Goal: Use online tool/utility

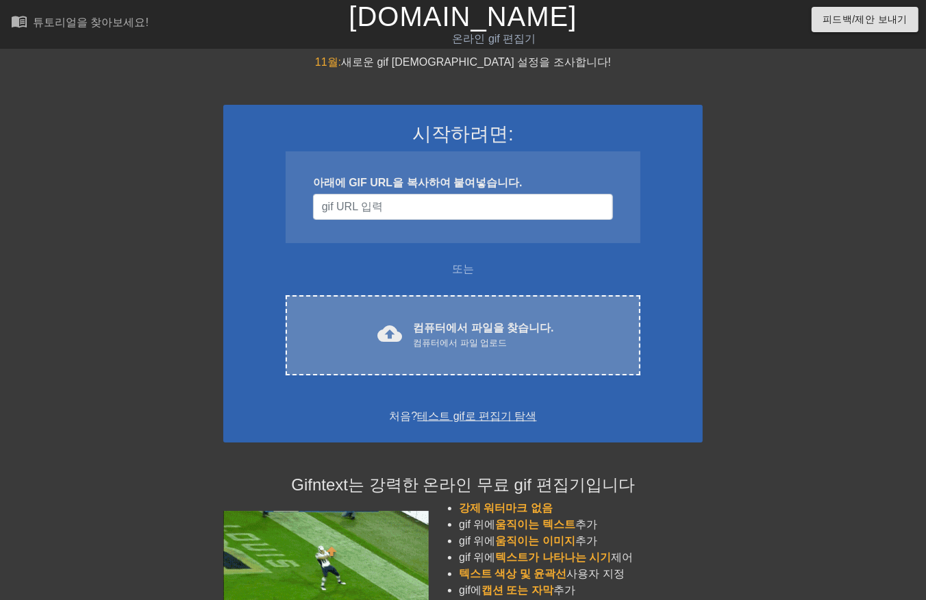
click at [485, 334] on font "컴퓨터에서 파일을 찾습니다." at bounding box center [483, 328] width 140 height 12
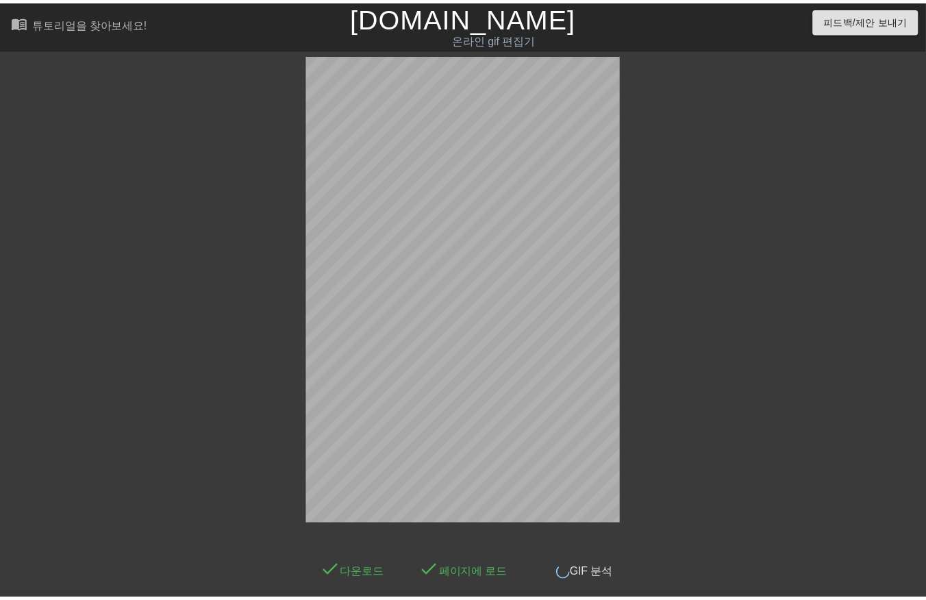
scroll to position [33, 0]
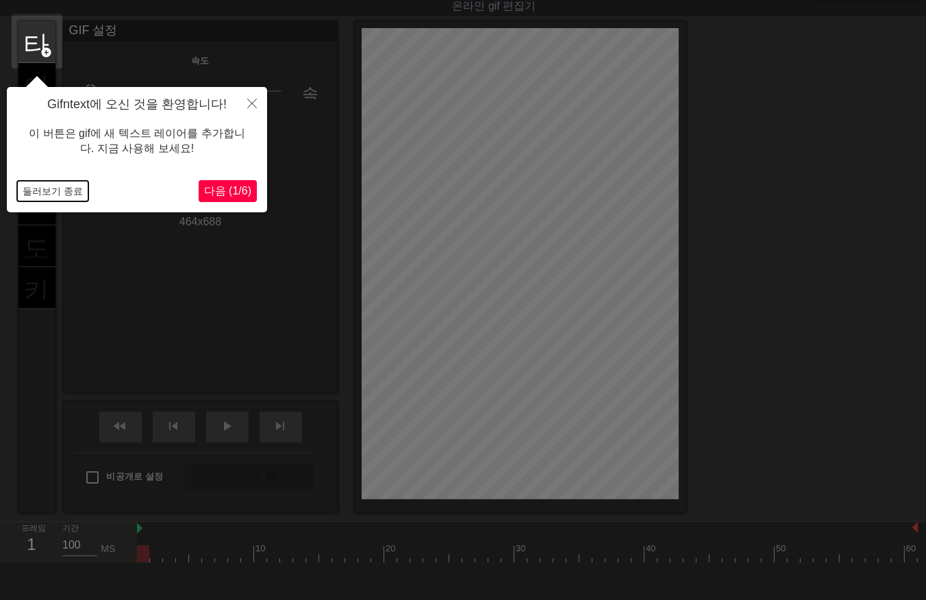
click at [42, 195] on button "둘러보기 종료" at bounding box center [52, 191] width 71 height 21
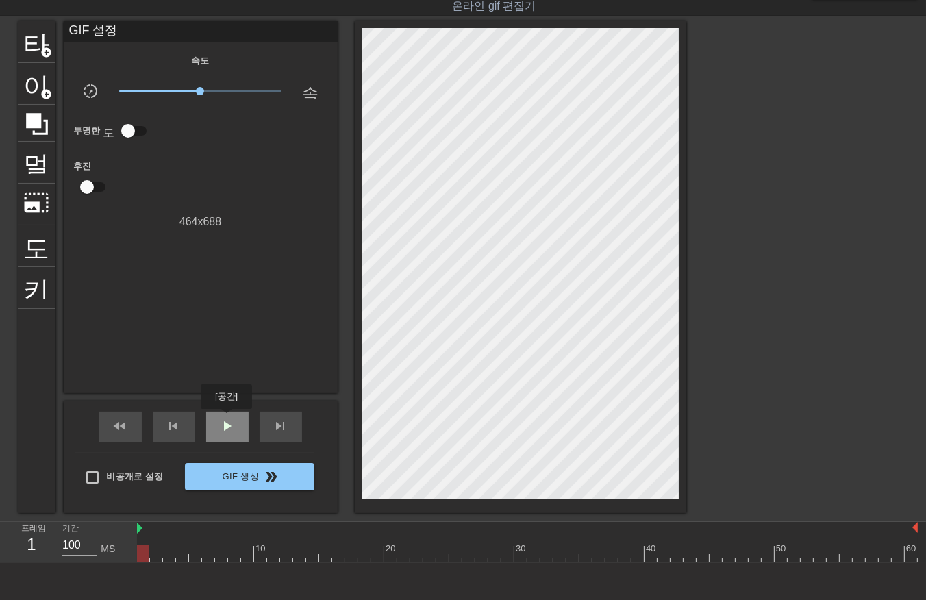
click at [226, 419] on span "play_arrow" at bounding box center [227, 426] width 16 height 16
drag, startPoint x: 221, startPoint y: 426, endPoint x: 186, endPoint y: 502, distance: 83.4
click at [216, 440] on div "일시 중지" at bounding box center [227, 427] width 42 height 31
click at [141, 559] on div at bounding box center [527, 553] width 781 height 17
drag, startPoint x: 155, startPoint y: 560, endPoint x: 163, endPoint y: 566, distance: 10.3
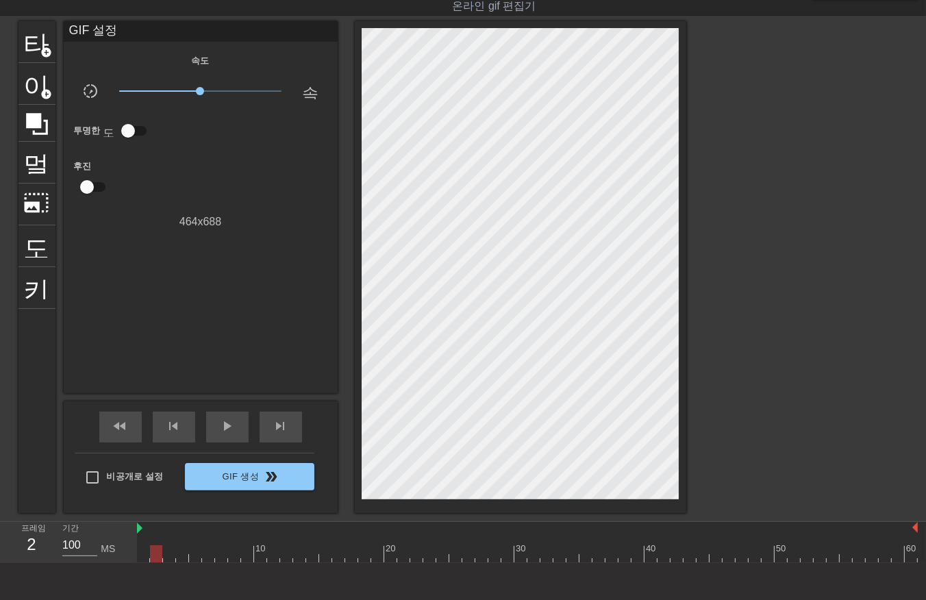
click at [155, 563] on div "10 20 30 40 50 60" at bounding box center [527, 542] width 781 height 41
click at [166, 558] on div at bounding box center [527, 553] width 781 height 17
click at [181, 556] on div at bounding box center [527, 553] width 781 height 17
drag, startPoint x: 195, startPoint y: 555, endPoint x: 197, endPoint y: 562, distance: 7.0
click at [195, 558] on div at bounding box center [527, 553] width 781 height 17
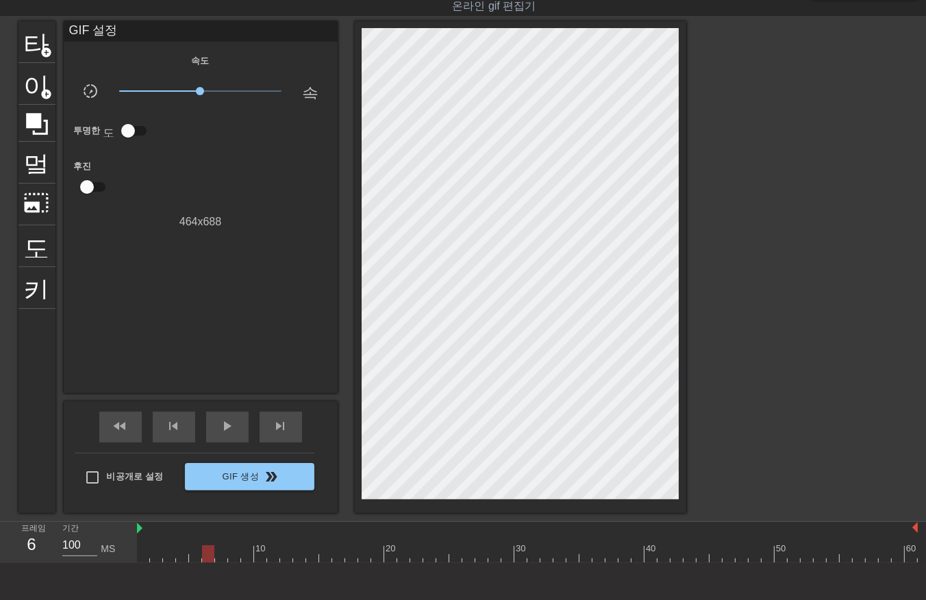
drag, startPoint x: 206, startPoint y: 556, endPoint x: 210, endPoint y: 563, distance: 8.9
click at [206, 558] on div at bounding box center [527, 553] width 781 height 17
click at [220, 556] on div at bounding box center [527, 553] width 781 height 17
click at [233, 554] on div at bounding box center [527, 553] width 781 height 17
click at [245, 556] on div at bounding box center [527, 553] width 781 height 17
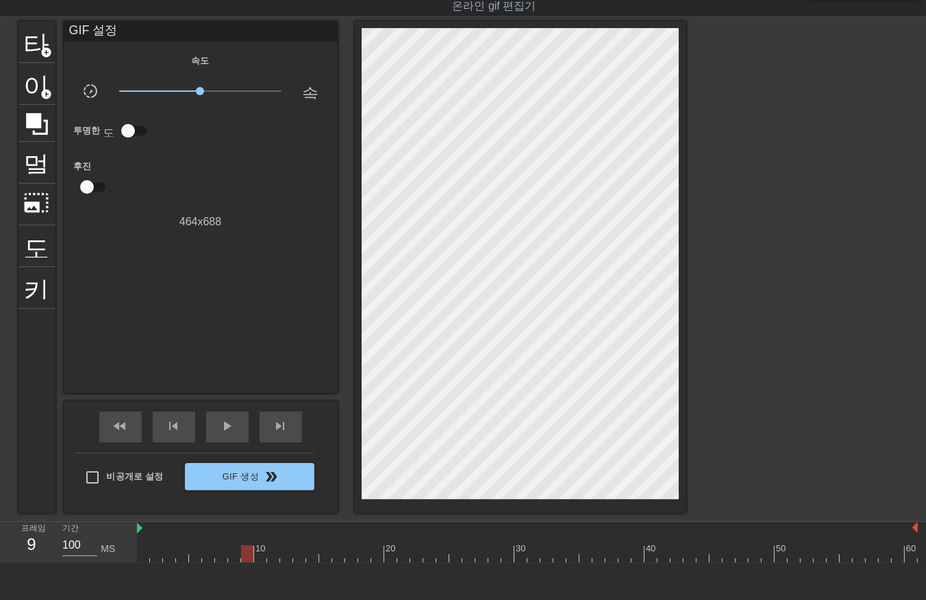
click at [258, 556] on div at bounding box center [527, 553] width 781 height 17
click at [274, 550] on div at bounding box center [527, 553] width 781 height 17
click at [284, 555] on div at bounding box center [527, 553] width 781 height 17
click at [298, 555] on div at bounding box center [527, 553] width 781 height 17
click at [310, 555] on div at bounding box center [527, 553] width 781 height 17
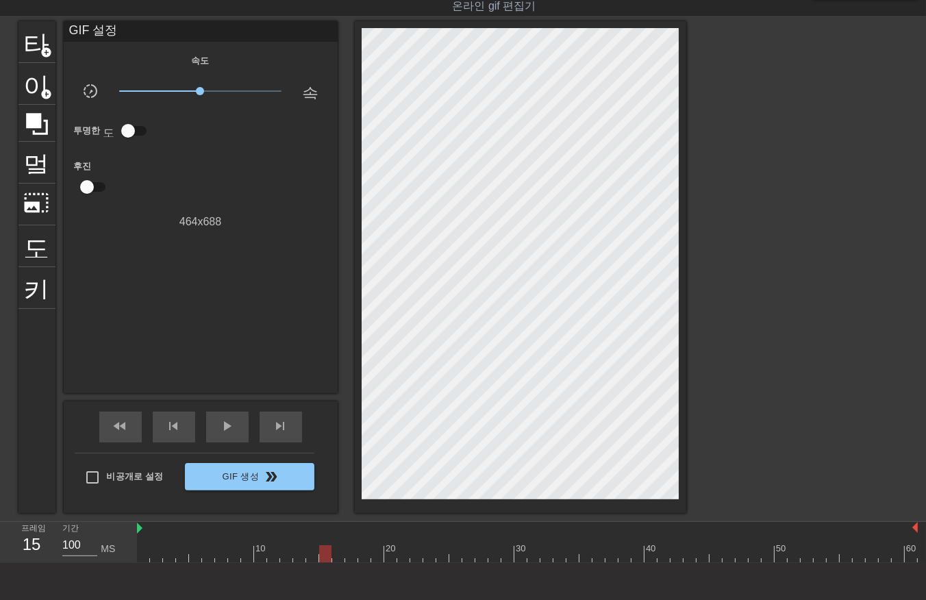
drag, startPoint x: 327, startPoint y: 552, endPoint x: 334, endPoint y: 556, distance: 8.4
click at [327, 556] on div at bounding box center [527, 553] width 781 height 17
click at [336, 556] on div at bounding box center [527, 553] width 781 height 17
click at [351, 557] on div at bounding box center [527, 553] width 781 height 17
drag, startPoint x: 364, startPoint y: 555, endPoint x: 371, endPoint y: 556, distance: 7.0
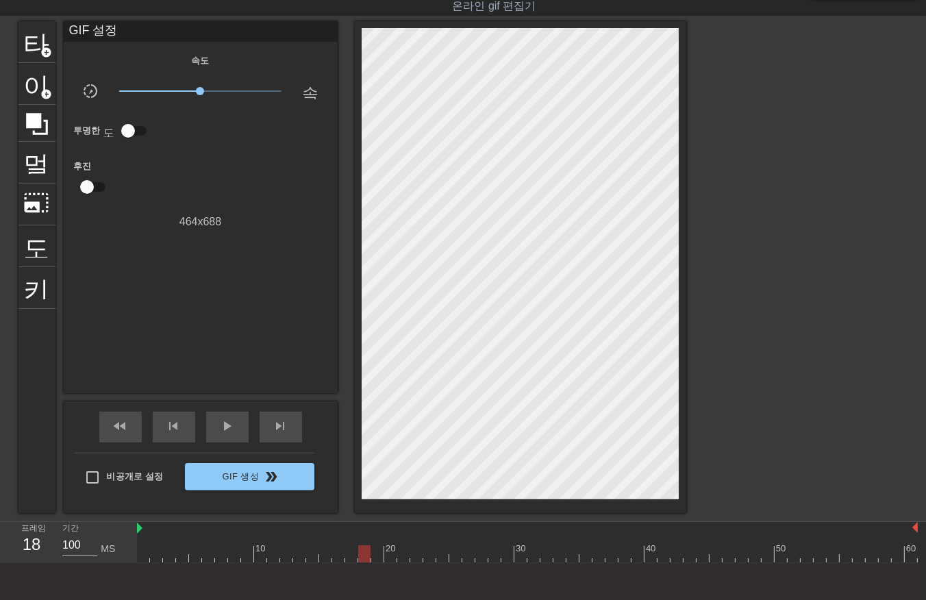
click at [363, 558] on div at bounding box center [527, 553] width 781 height 17
click at [374, 553] on div at bounding box center [527, 553] width 781 height 17
click at [387, 555] on div at bounding box center [527, 553] width 781 height 17
drag, startPoint x: 405, startPoint y: 555, endPoint x: 413, endPoint y: 560, distance: 8.9
click at [405, 558] on div at bounding box center [527, 553] width 781 height 17
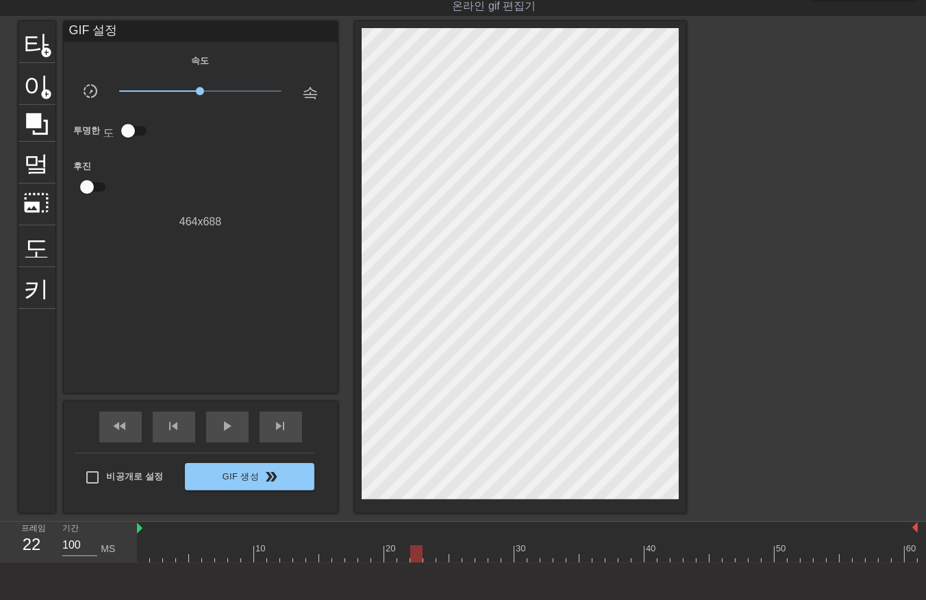
click at [417, 556] on div at bounding box center [527, 553] width 781 height 17
drag, startPoint x: 426, startPoint y: 555, endPoint x: 435, endPoint y: 552, distance: 10.0
click at [427, 556] on div at bounding box center [527, 553] width 781 height 17
click at [441, 555] on div at bounding box center [527, 553] width 781 height 17
drag, startPoint x: 455, startPoint y: 557, endPoint x: 465, endPoint y: 557, distance: 9.6
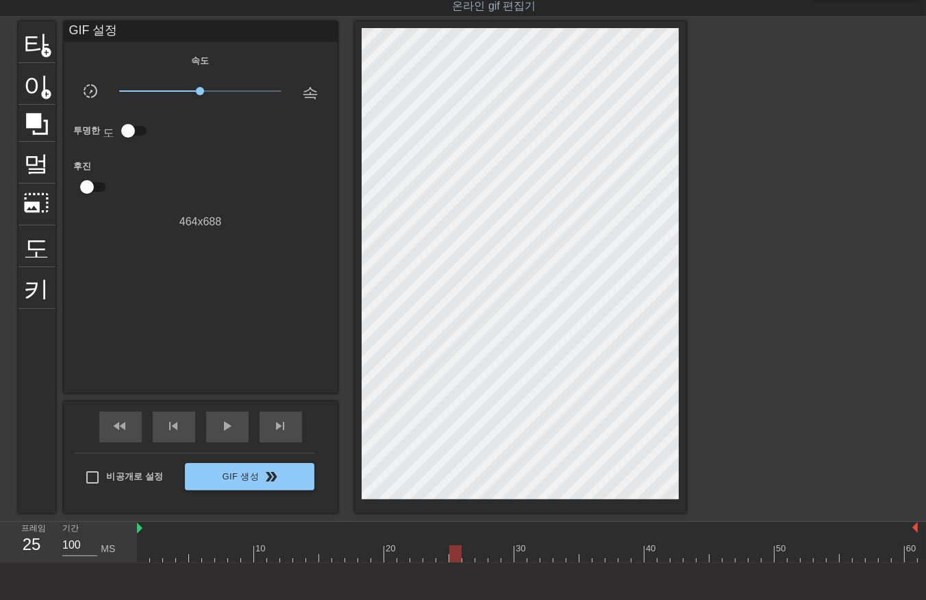
click at [455, 558] on div at bounding box center [527, 553] width 781 height 17
drag, startPoint x: 469, startPoint y: 556, endPoint x: 474, endPoint y: 562, distance: 7.8
click at [469, 560] on div at bounding box center [527, 553] width 781 height 17
click at [480, 559] on div at bounding box center [527, 553] width 781 height 17
click at [491, 560] on div at bounding box center [527, 553] width 781 height 17
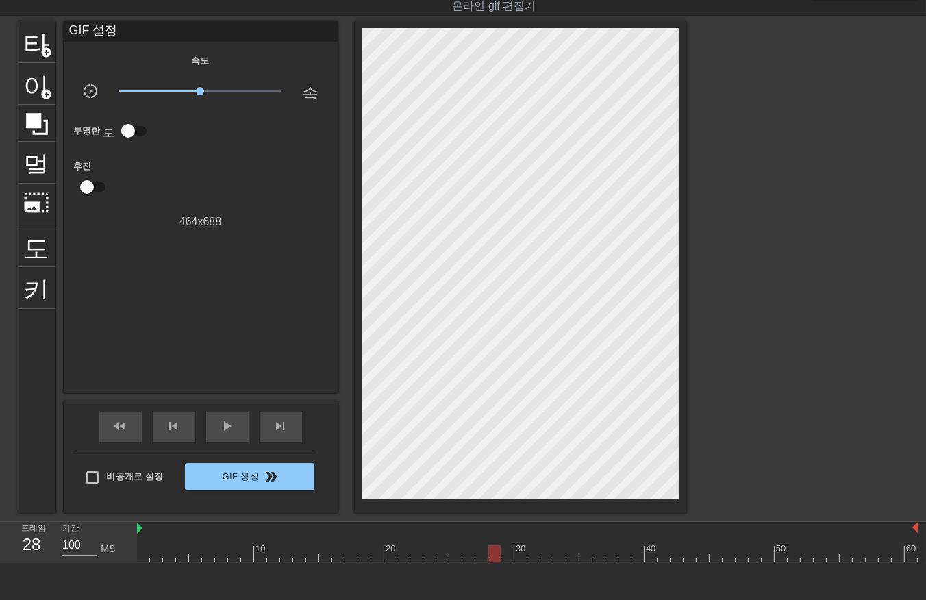
click at [508, 558] on div at bounding box center [527, 553] width 781 height 17
click at [521, 553] on div at bounding box center [527, 553] width 781 height 17
click at [531, 552] on div at bounding box center [527, 553] width 781 height 17
drag, startPoint x: 546, startPoint y: 557, endPoint x: 558, endPoint y: 559, distance: 11.8
click at [547, 559] on div at bounding box center [527, 553] width 781 height 17
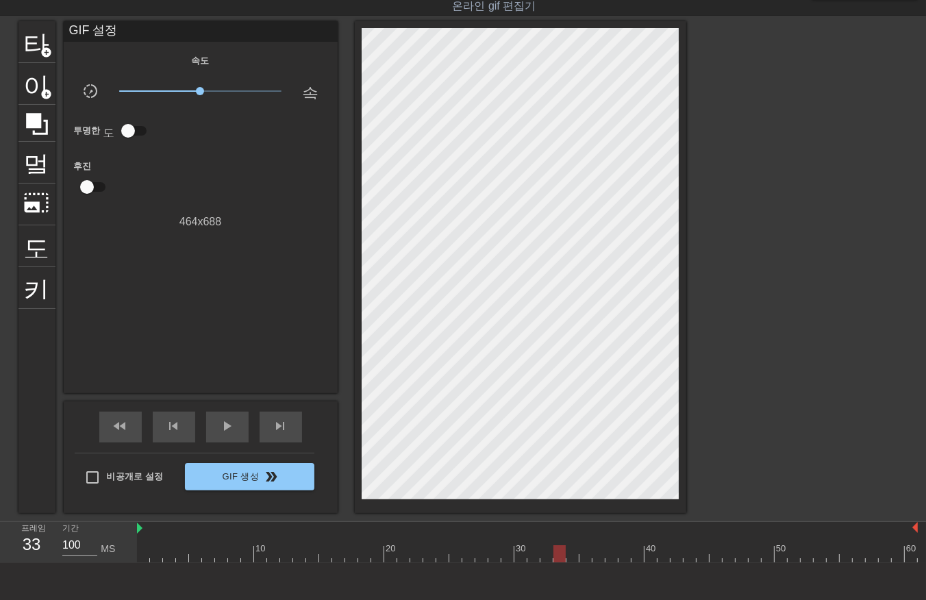
drag, startPoint x: 558, startPoint y: 556, endPoint x: 572, endPoint y: 558, distance: 14.0
click at [559, 557] on div at bounding box center [527, 553] width 781 height 17
drag, startPoint x: 572, startPoint y: 553, endPoint x: 586, endPoint y: 556, distance: 14.8
click at [572, 555] on div at bounding box center [527, 553] width 781 height 17
drag, startPoint x: 580, startPoint y: 556, endPoint x: 588, endPoint y: 560, distance: 8.6
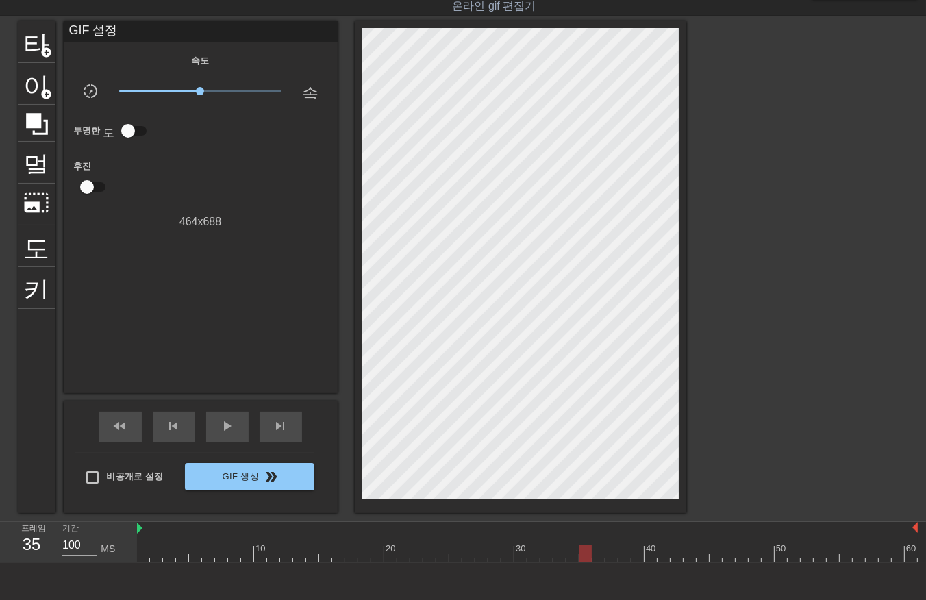
click at [583, 560] on div at bounding box center [527, 553] width 781 height 17
click at [599, 553] on div at bounding box center [527, 553] width 781 height 17
click at [611, 557] on div at bounding box center [527, 553] width 781 height 17
click at [624, 556] on div at bounding box center [527, 553] width 781 height 17
click at [635, 556] on div at bounding box center [527, 553] width 781 height 17
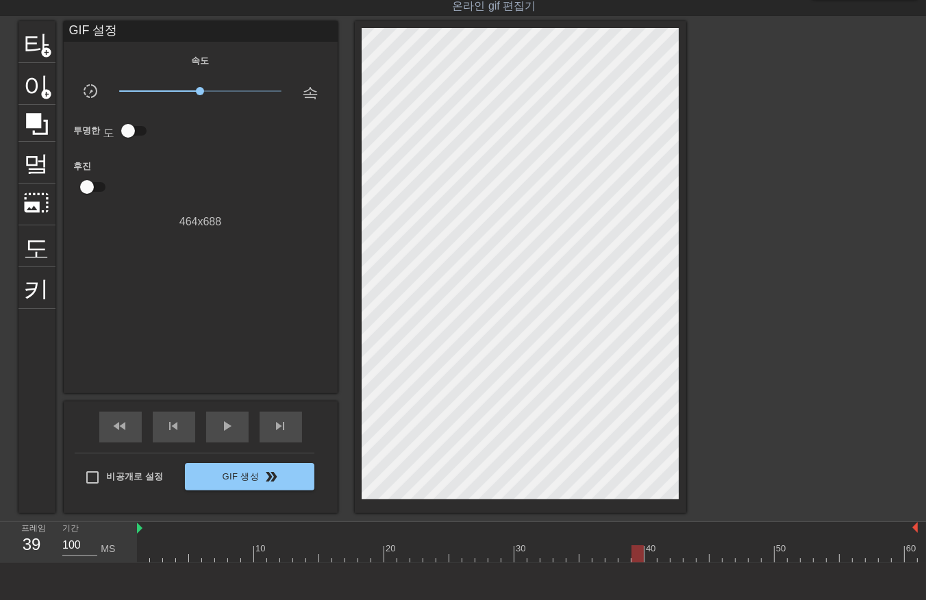
click at [651, 558] on div at bounding box center [527, 553] width 781 height 17
click at [662, 556] on div at bounding box center [527, 553] width 781 height 17
drag, startPoint x: 677, startPoint y: 552, endPoint x: 676, endPoint y: 559, distance: 6.9
click at [676, 559] on div at bounding box center [527, 553] width 781 height 17
click at [687, 557] on div at bounding box center [527, 553] width 781 height 17
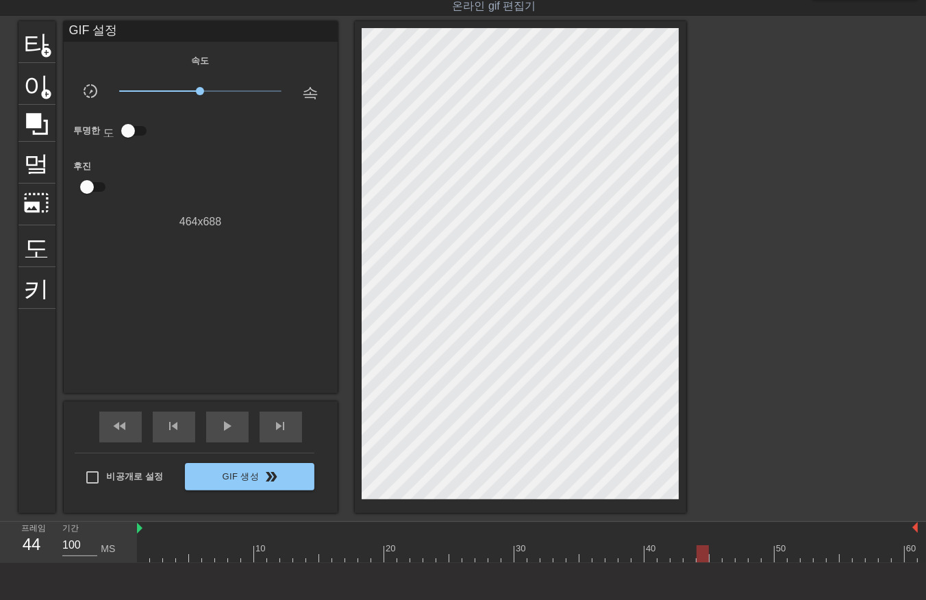
click at [697, 558] on div at bounding box center [527, 553] width 781 height 17
click at [711, 561] on div at bounding box center [527, 553] width 781 height 17
click at [727, 561] on div at bounding box center [527, 553] width 781 height 17
click at [742, 560] on div at bounding box center [527, 553] width 781 height 17
click at [752, 560] on div at bounding box center [527, 553] width 781 height 17
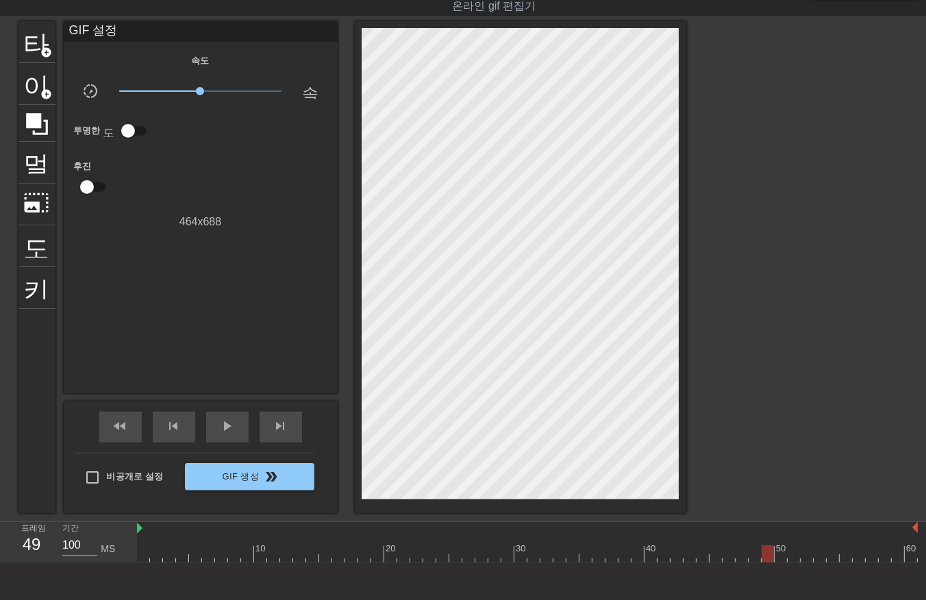
click at [768, 562] on div at bounding box center [527, 553] width 781 height 17
click at [783, 555] on div at bounding box center [527, 553] width 781 height 17
click at [791, 558] on div at bounding box center [527, 553] width 781 height 17
drag, startPoint x: 807, startPoint y: 556, endPoint x: 803, endPoint y: 563, distance: 8.3
click at [803, 563] on div "10 20 30 40 50 60" at bounding box center [527, 542] width 781 height 41
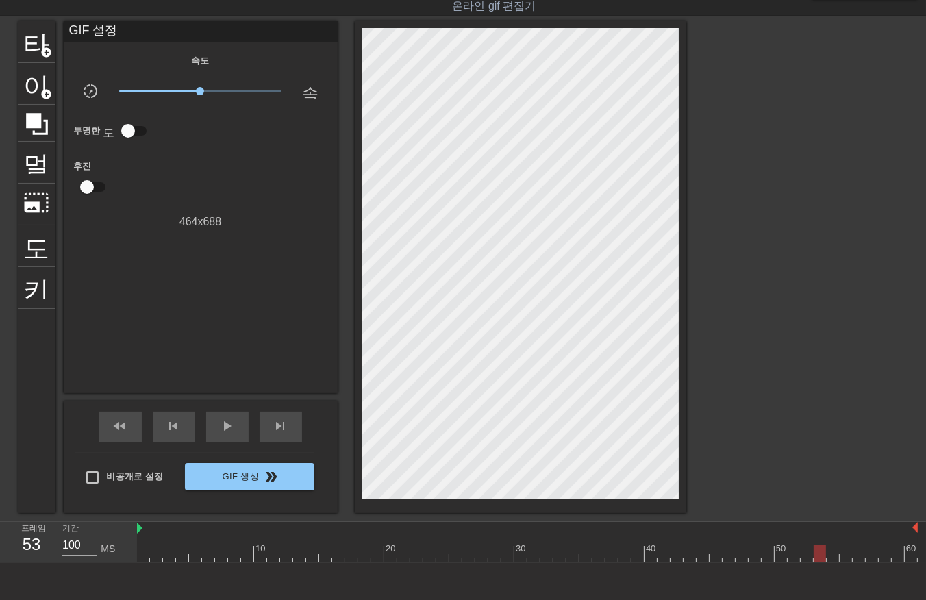
click at [818, 559] on div at bounding box center [527, 553] width 781 height 17
click at [831, 558] on div at bounding box center [527, 553] width 781 height 17
click at [845, 557] on div at bounding box center [527, 553] width 781 height 17
drag, startPoint x: 861, startPoint y: 556, endPoint x: 859, endPoint y: 563, distance: 7.0
click at [859, 562] on div at bounding box center [527, 553] width 781 height 17
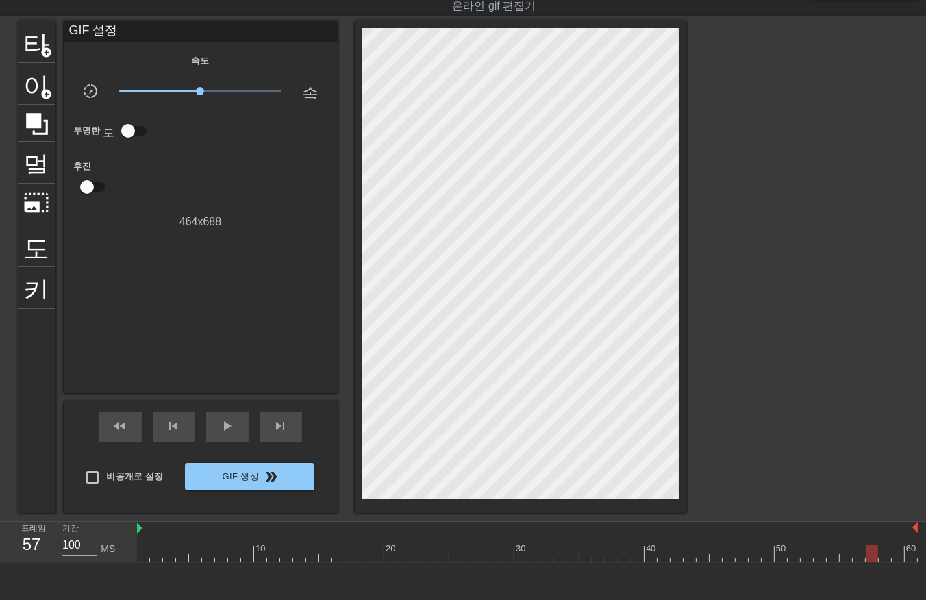
drag, startPoint x: 874, startPoint y: 557, endPoint x: 881, endPoint y: 566, distance: 11.2
click at [872, 565] on div "menu_book 튜토리얼을 찾아보세요! Gifntext.com 온라인 gif 편집기 피드백/제안 보내기 타이틀 add_circle 이미지 a…" at bounding box center [463, 312] width 926 height 691
drag, startPoint x: 887, startPoint y: 556, endPoint x: 884, endPoint y: 565, distance: 10.0
click at [884, 559] on div at bounding box center [527, 553] width 781 height 17
click at [896, 558] on div at bounding box center [527, 553] width 781 height 17
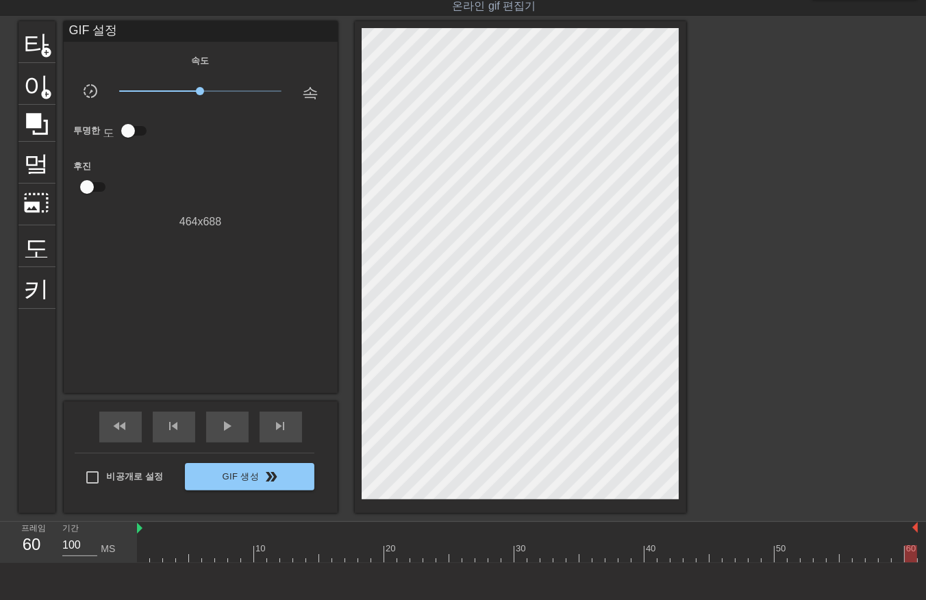
drag, startPoint x: 907, startPoint y: 559, endPoint x: 898, endPoint y: 567, distance: 12.1
click at [906, 565] on div "menu_book 튜토리얼을 찾아보세요! Gifntext.com 온라인 gif 편집기 피드백/제안 보내기 타이틀 add_circle 이미지 a…" at bounding box center [463, 312] width 926 height 691
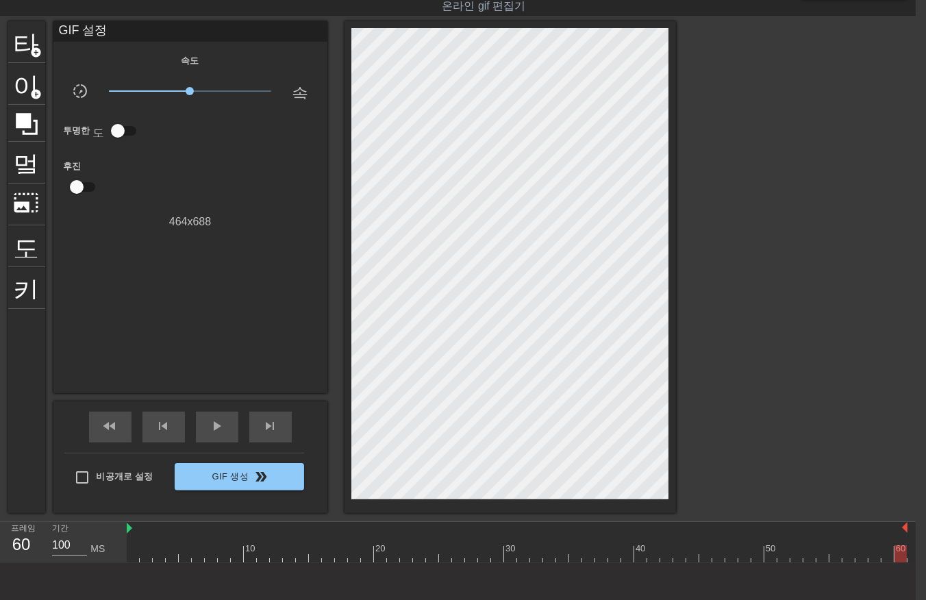
click at [908, 556] on div "10 20 30 40 50 60" at bounding box center [521, 542] width 789 height 41
click at [900, 559] on div at bounding box center [901, 553] width 12 height 17
click at [907, 558] on div "10 20 30 40 50 60" at bounding box center [521, 542] width 789 height 41
click at [717, 322] on div at bounding box center [796, 226] width 206 height 411
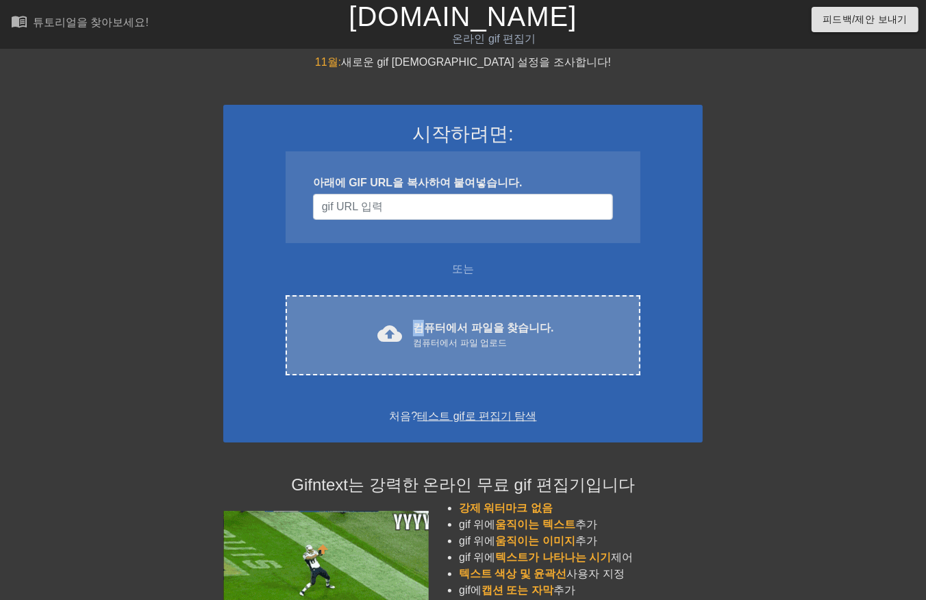
drag, startPoint x: 423, startPoint y: 330, endPoint x: 435, endPoint y: 322, distance: 14.8
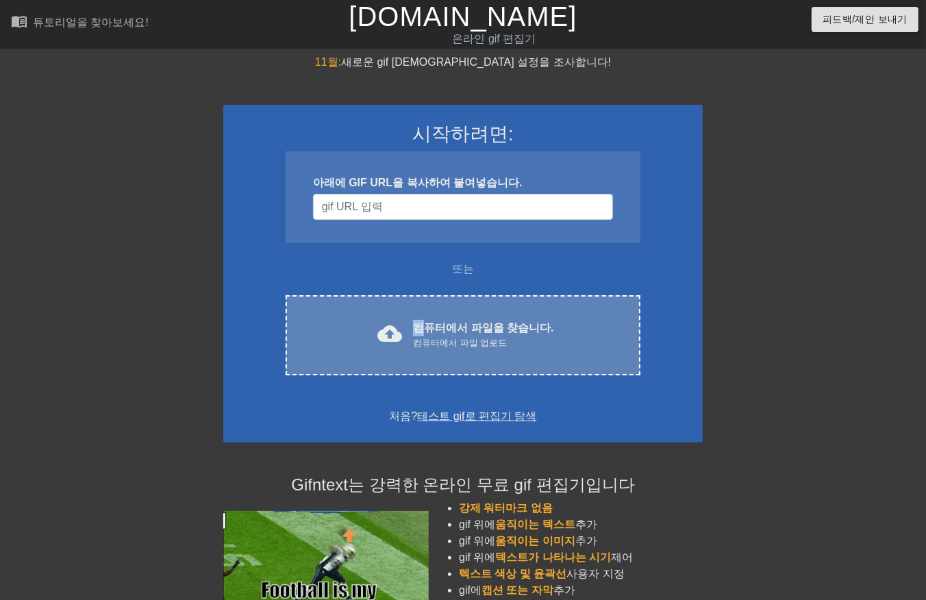
click at [435, 322] on font "컴퓨터에서 파일을 찾습니다." at bounding box center [483, 328] width 140 height 12
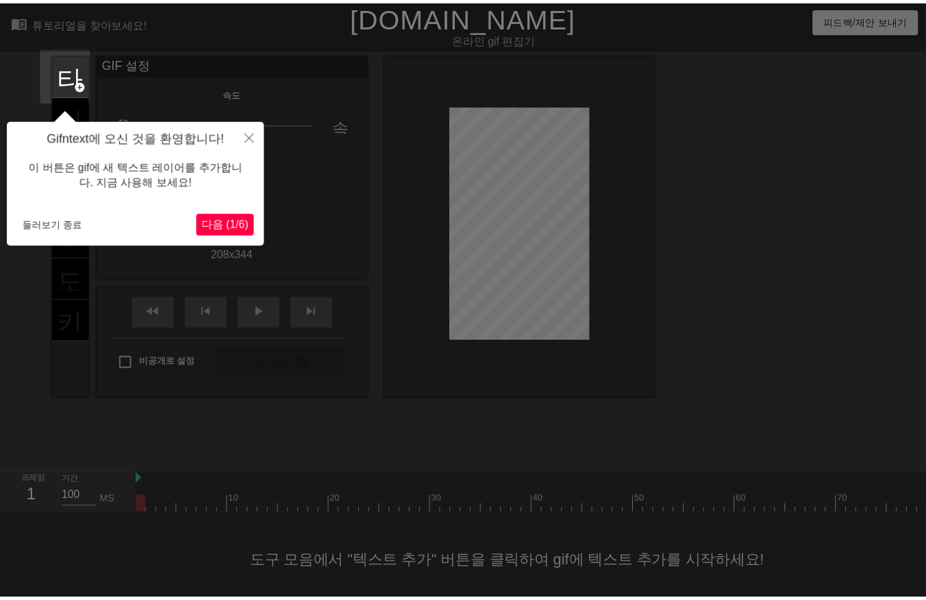
scroll to position [21, 0]
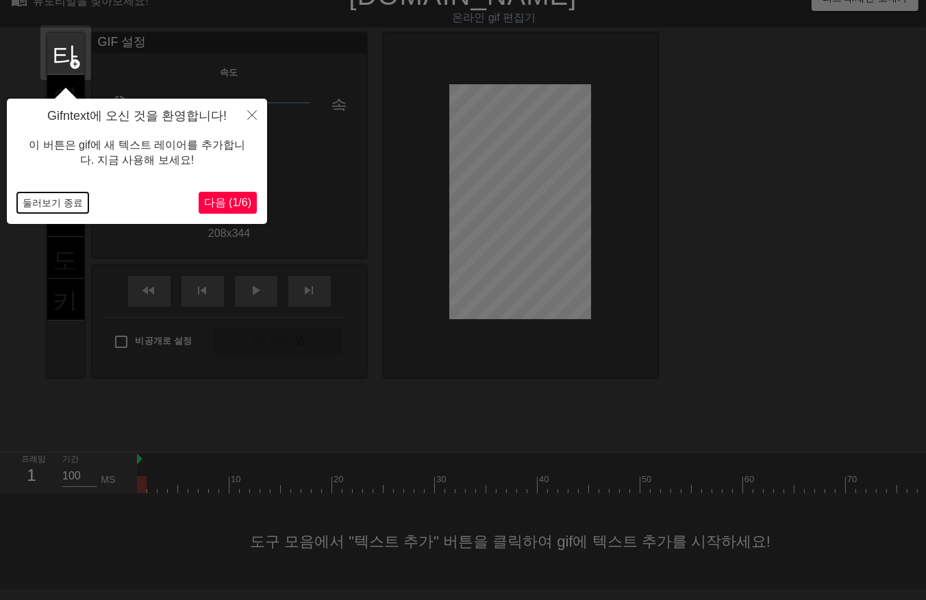
drag, startPoint x: 67, startPoint y: 201, endPoint x: 71, endPoint y: 212, distance: 11.7
click at [67, 204] on button "둘러보기 종료" at bounding box center [52, 203] width 71 height 21
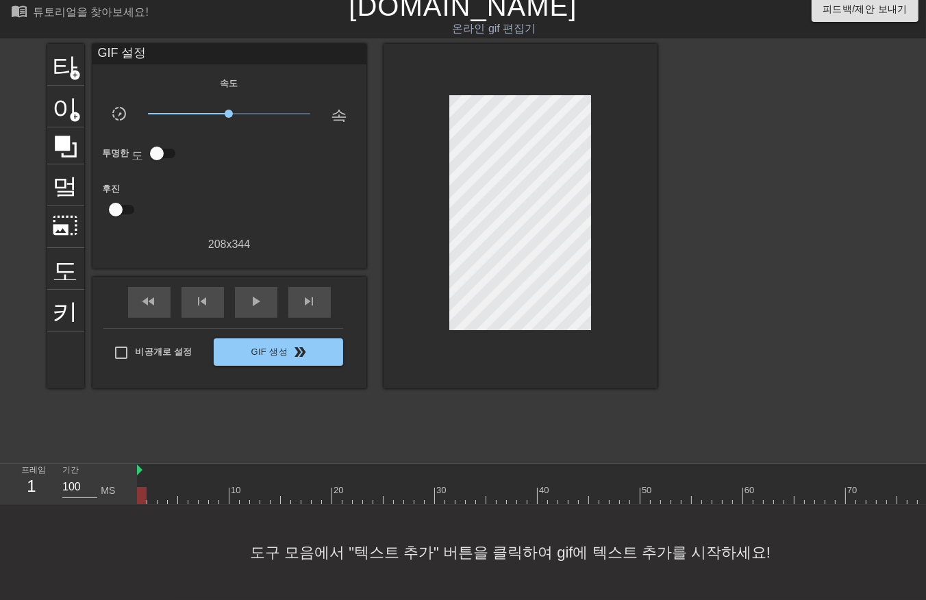
click at [596, 487] on div at bounding box center [774, 495] width 1275 height 17
click at [624, 491] on div at bounding box center [774, 495] width 1275 height 17
click at [745, 296] on div at bounding box center [777, 249] width 206 height 411
click at [140, 489] on div at bounding box center [774, 495] width 1275 height 17
drag, startPoint x: 143, startPoint y: 484, endPoint x: 899, endPoint y: 396, distance: 761.6
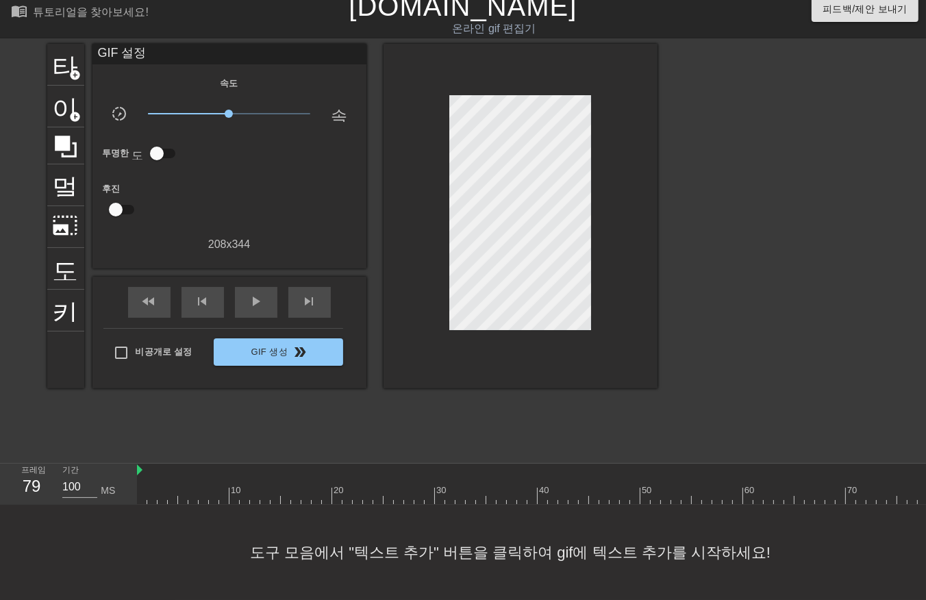
click at [926, 388] on html "menu_book 튜토리얼을 찾아보세요! [DOMAIN_NAME] 온라인 gif 편집기 피드백/제안 보내기 타이틀 add_circle 이미지 …" at bounding box center [463, 295] width 926 height 611
click at [256, 304] on div "play_arrow" at bounding box center [256, 302] width 42 height 31
